Goal: Task Accomplishment & Management: Manage account settings

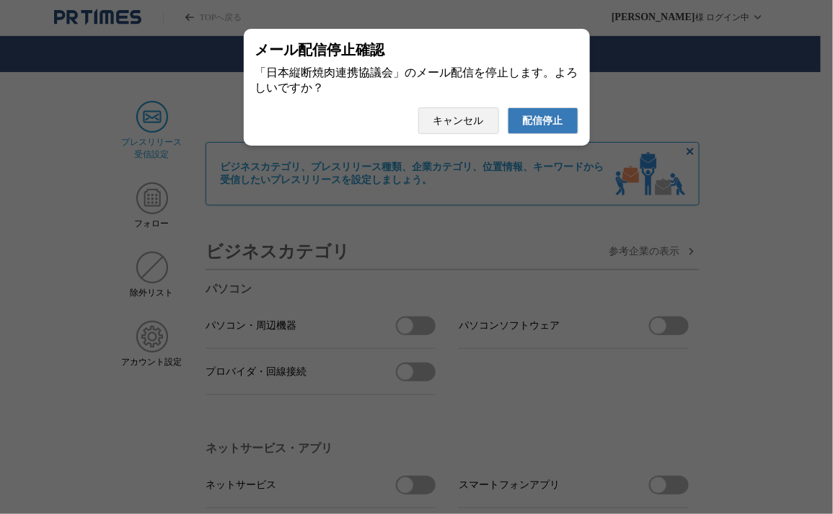
click at [549, 125] on span "配信停止" at bounding box center [543, 121] width 40 height 13
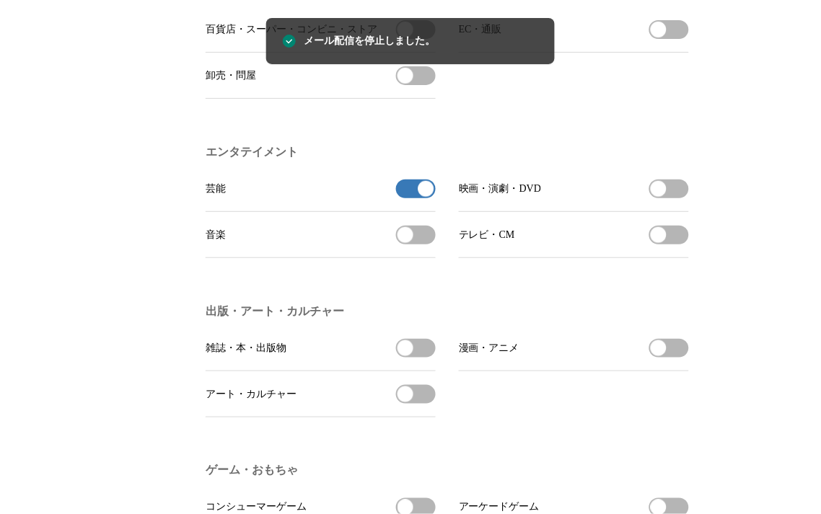
scroll to position [1068, 0]
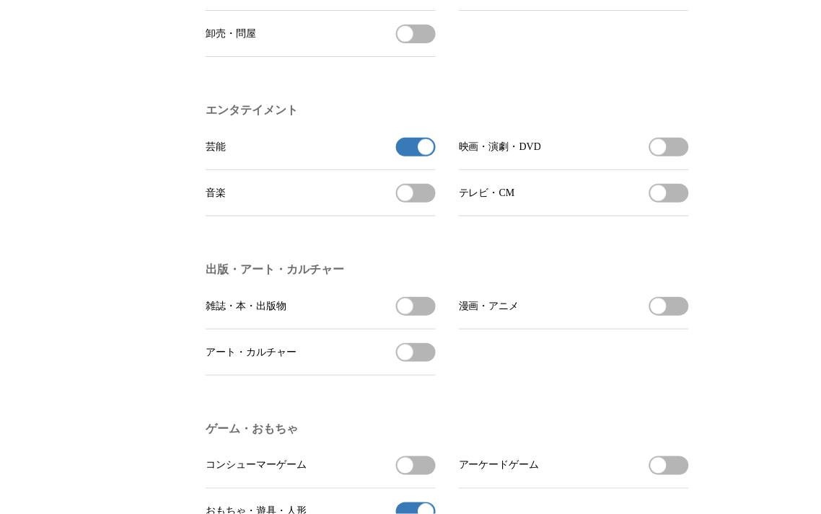
click at [407, 156] on button "芸能の受信を解除" at bounding box center [416, 147] width 40 height 19
click at [679, 108] on li "エンタテイメント 芸能 芸能を受信する 映画・演劇・DVD 映画・演劇・DVDを受信する 音楽 音楽を受信する テレビ・CM テレビ・CMを受信する" at bounding box center [453, 159] width 494 height 159
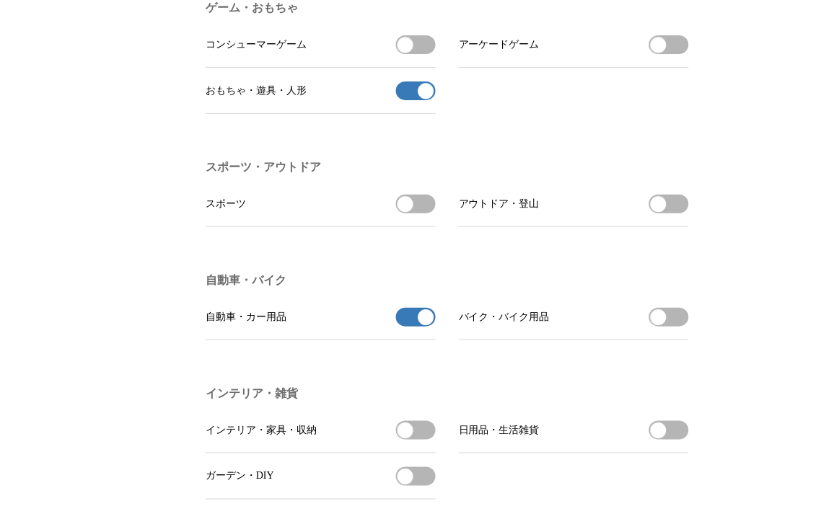
scroll to position [1468, 0]
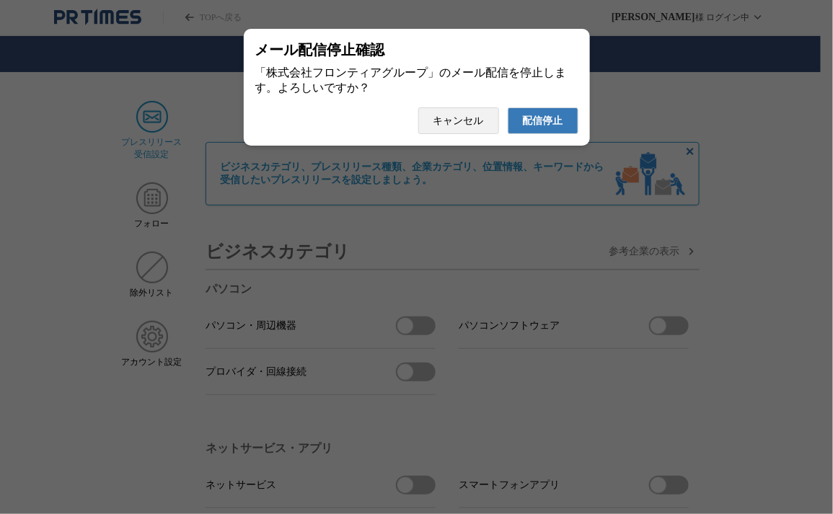
click at [573, 134] on button "配信停止" at bounding box center [543, 120] width 71 height 27
